Goal: Navigation & Orientation: Find specific page/section

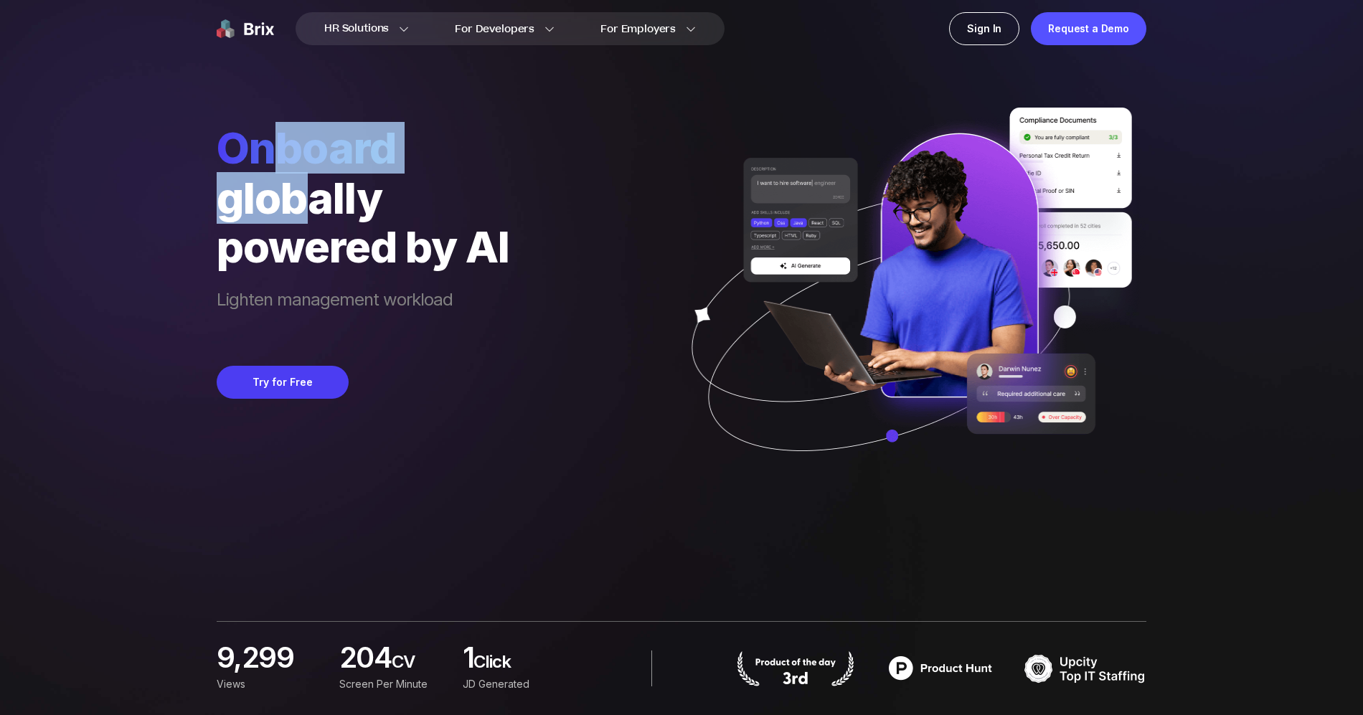
drag, startPoint x: 283, startPoint y: 169, endPoint x: 396, endPoint y: 306, distance: 178.4
click at [334, 230] on div "Onboard globally powered by AI Lighten management workload" at bounding box center [363, 229] width 293 height 215
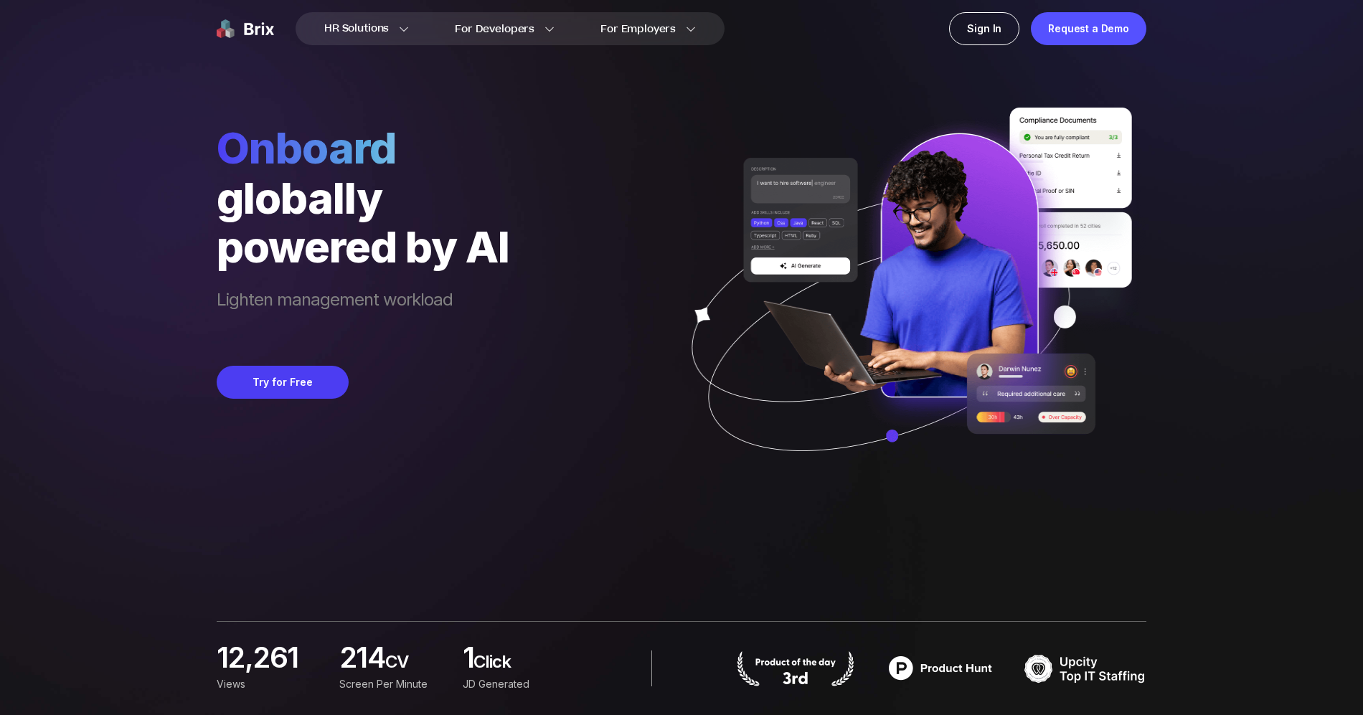
click at [413, 321] on span "Lighten management workload" at bounding box center [363, 312] width 293 height 49
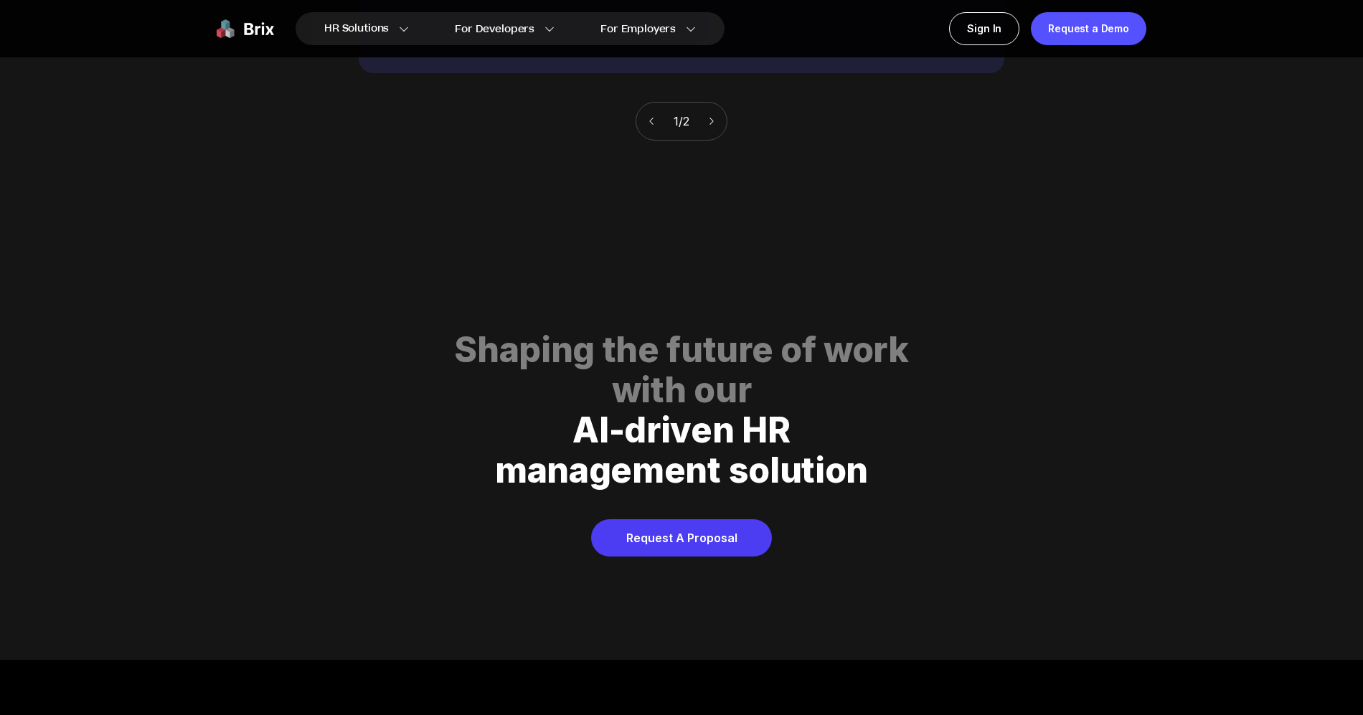
scroll to position [7330, 0]
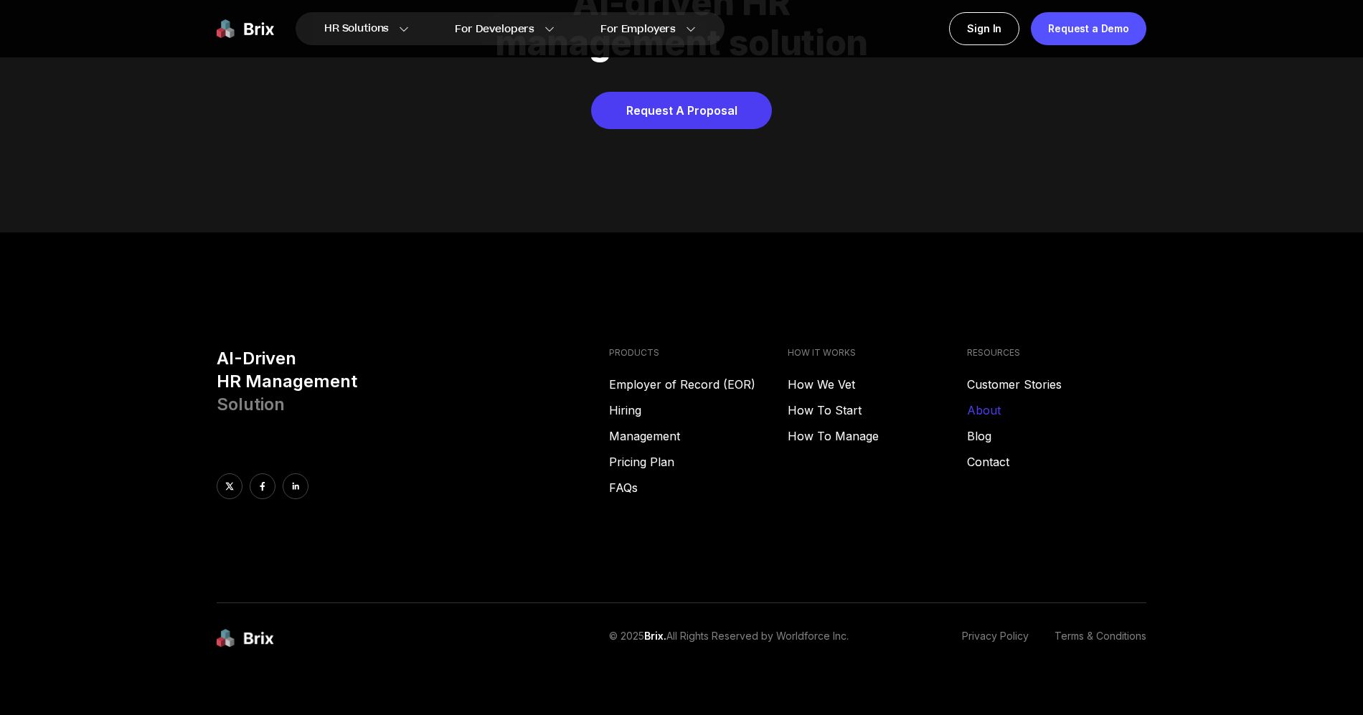
click at [991, 402] on link "About" at bounding box center [1056, 410] width 179 height 17
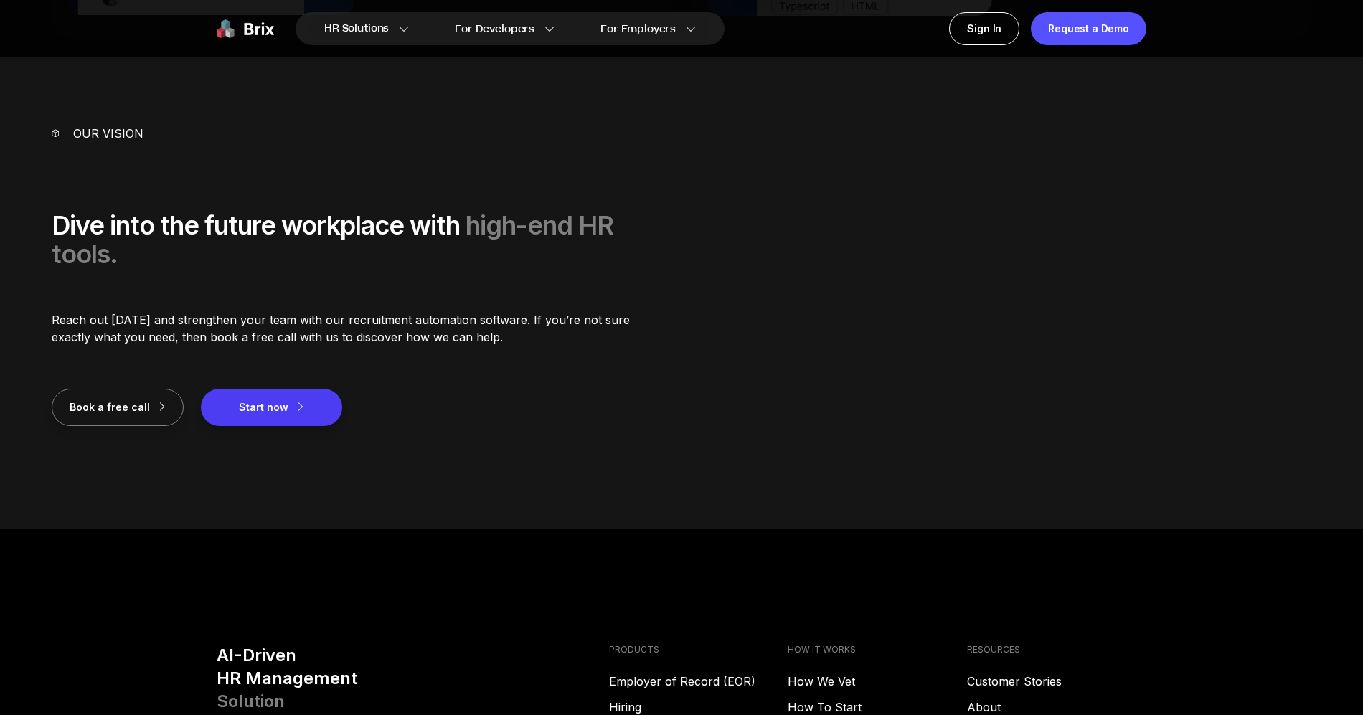
scroll to position [2038, 0]
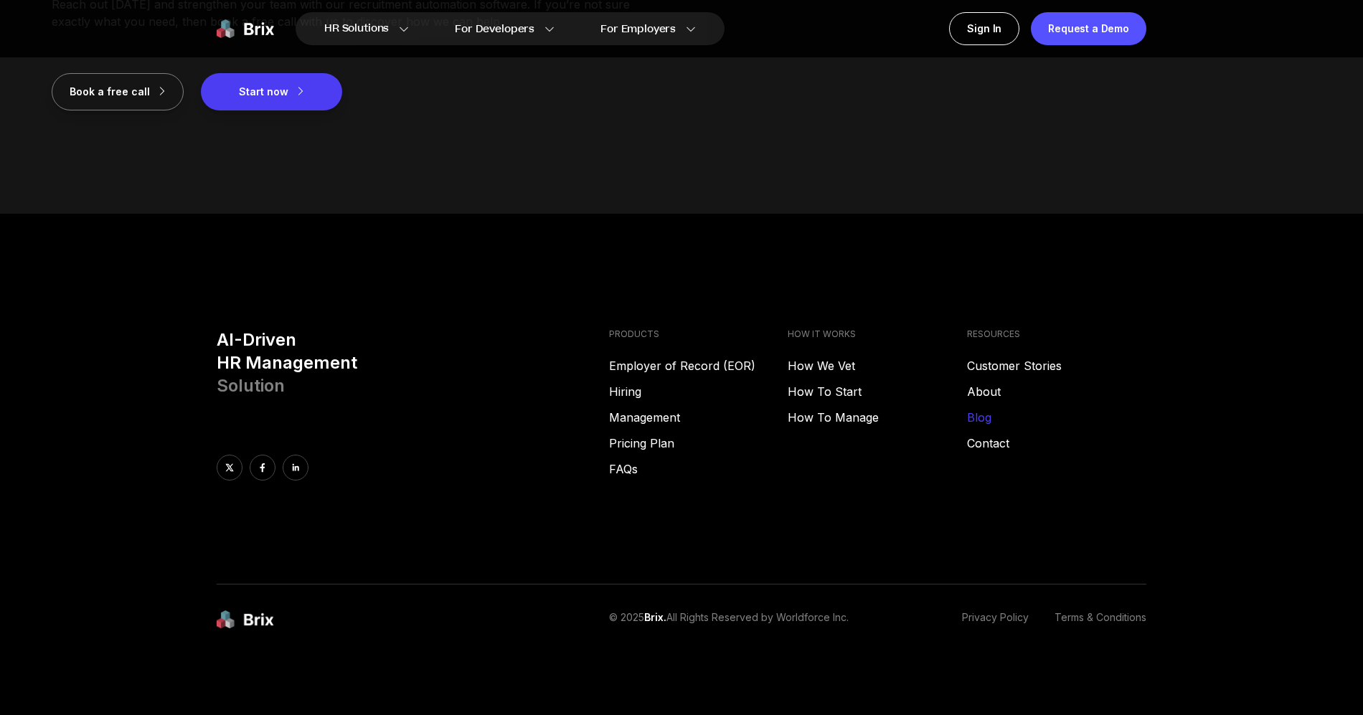
click at [981, 421] on link "Blog" at bounding box center [1056, 417] width 179 height 17
